Goal: Book appointment/travel/reservation

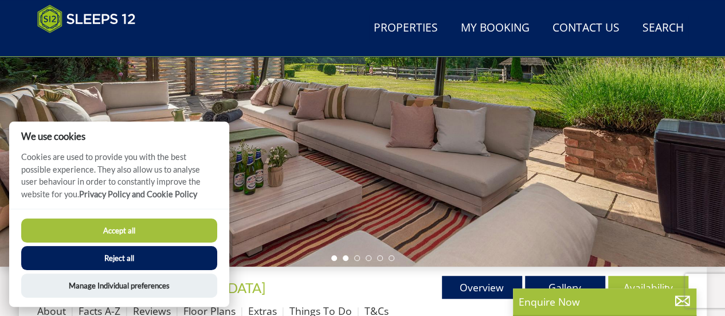
click at [346, 257] on li at bounding box center [346, 258] width 6 height 6
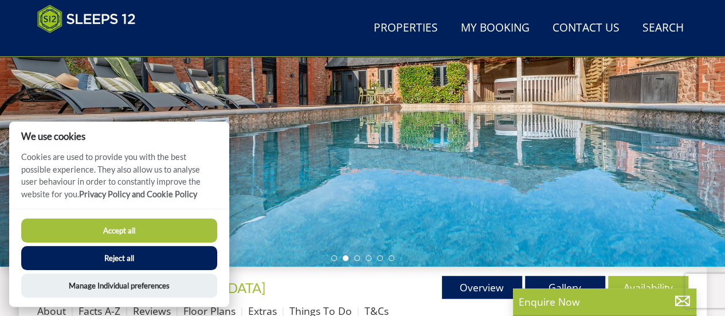
click at [64, 232] on button "Accept all" at bounding box center [119, 230] width 196 height 24
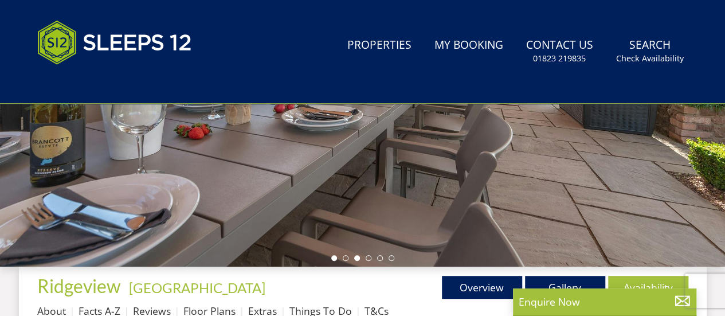
click at [355, 258] on li at bounding box center [357, 258] width 6 height 6
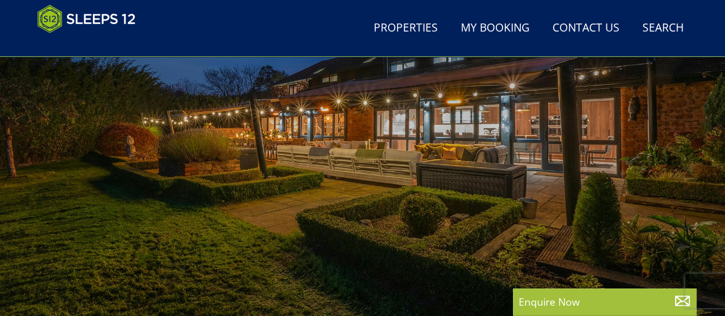
scroll to position [200, 0]
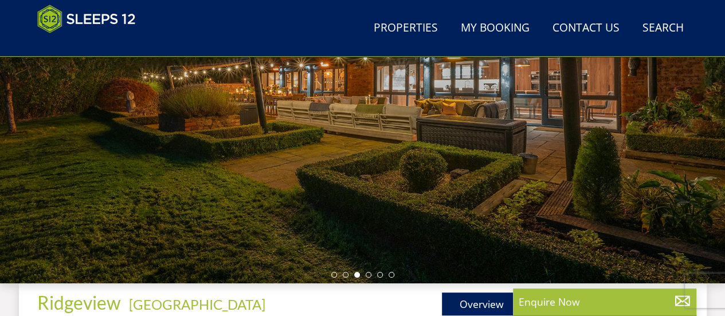
click at [365, 268] on div at bounding box center [362, 82] width 725 height 401
click at [366, 272] on li at bounding box center [369, 275] width 6 height 6
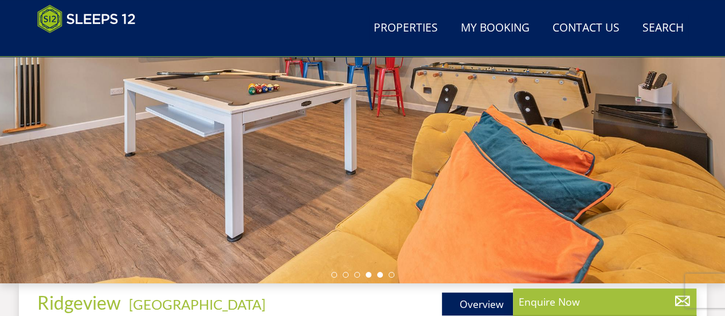
click at [379, 274] on li at bounding box center [380, 275] width 6 height 6
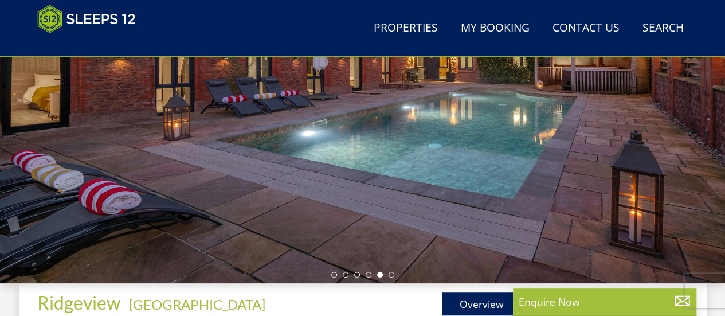
click at [394, 274] on div at bounding box center [362, 82] width 725 height 401
click at [393, 275] on li at bounding box center [392, 275] width 6 height 6
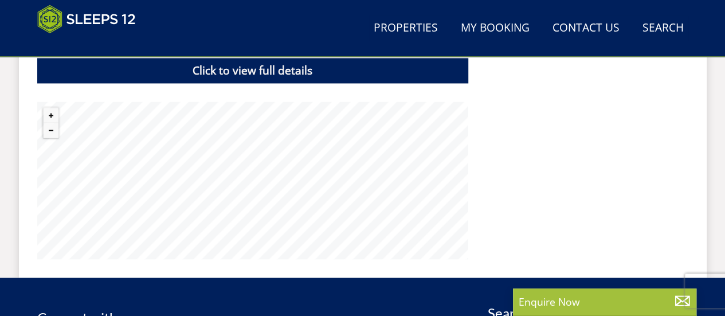
scroll to position [881, 0]
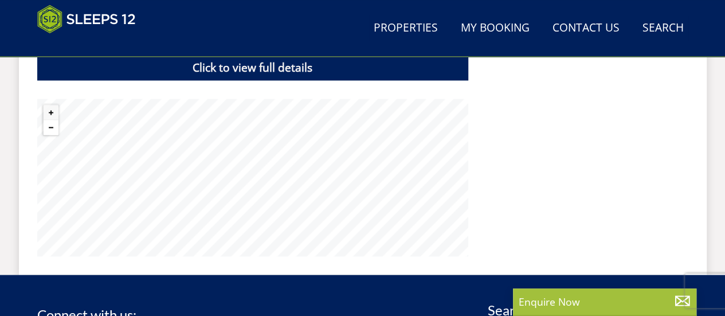
click at [50, 127] on button "Zoom out" at bounding box center [51, 127] width 15 height 15
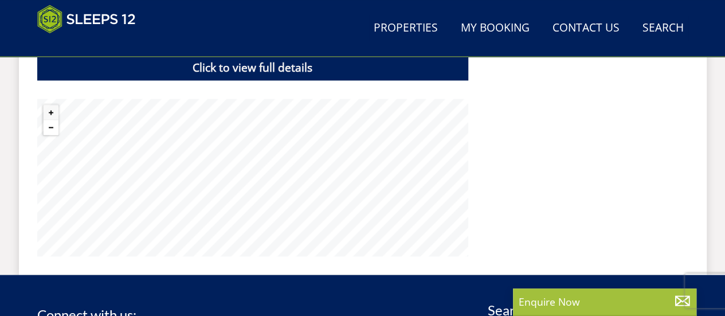
click at [50, 127] on button "Zoom out" at bounding box center [51, 127] width 15 height 15
